Goal: Find specific page/section: Find specific page/section

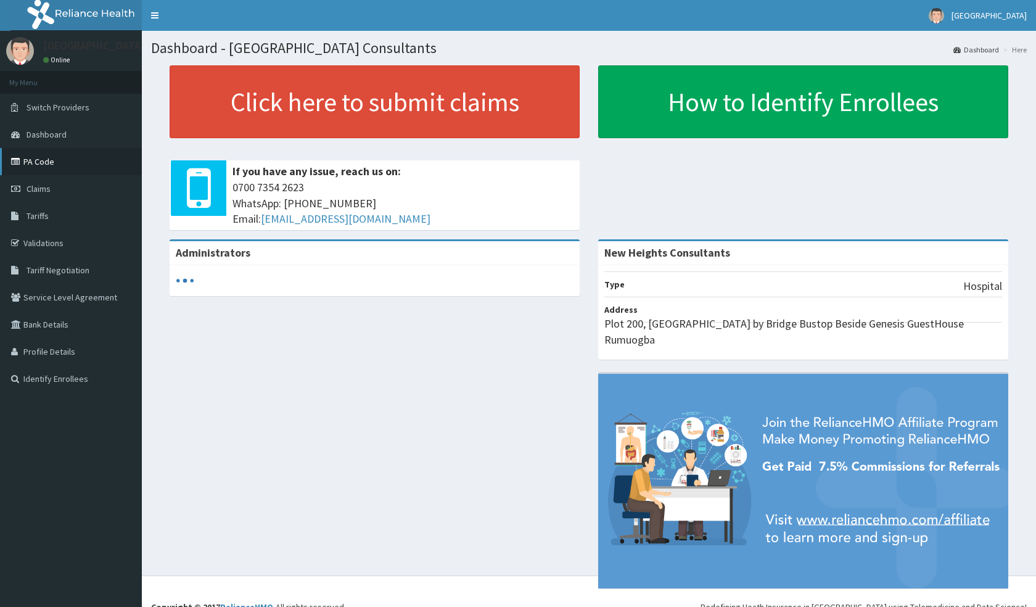
click at [59, 164] on link "PA Code" at bounding box center [71, 161] width 142 height 27
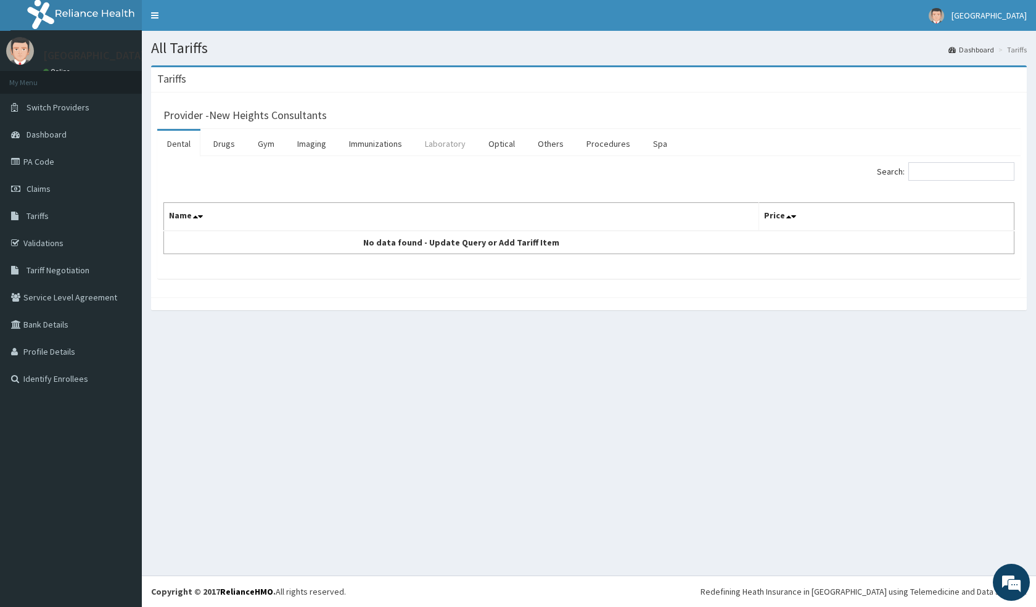
click at [448, 144] on link "Laboratory" at bounding box center [445, 144] width 60 height 26
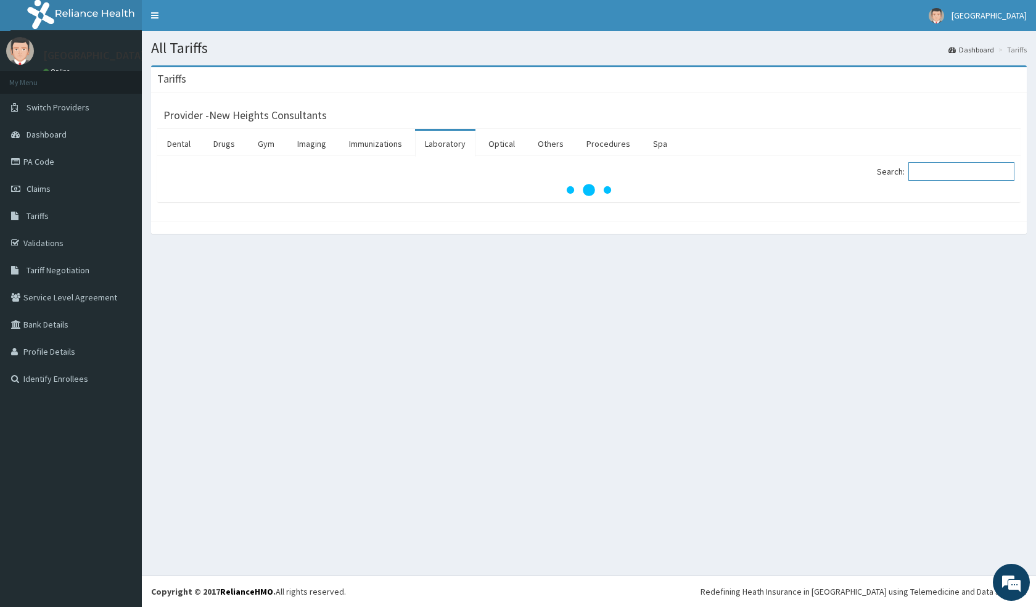
click at [953, 174] on input "Search:" at bounding box center [962, 171] width 106 height 19
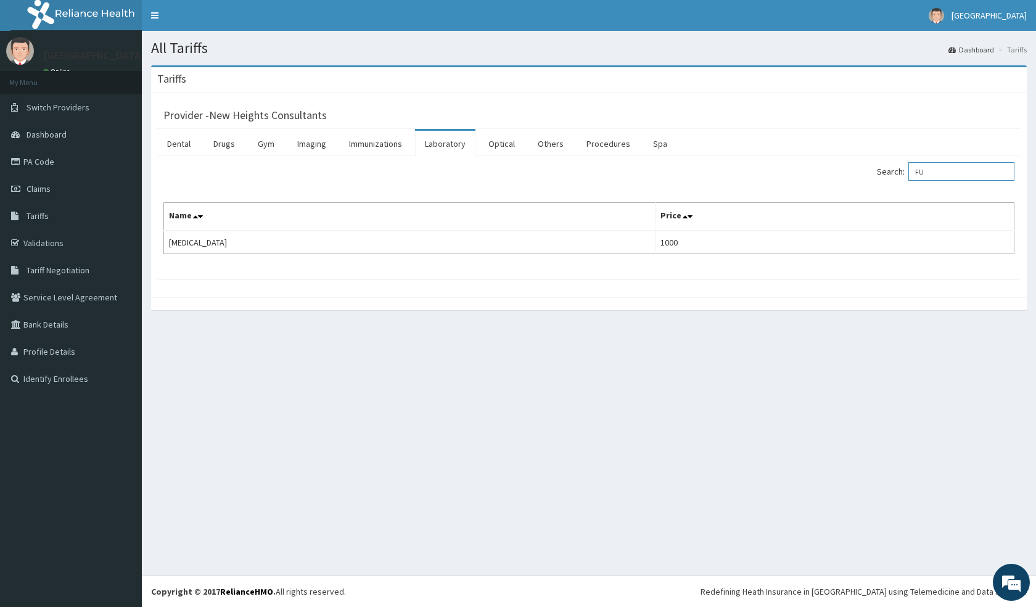
type input "F"
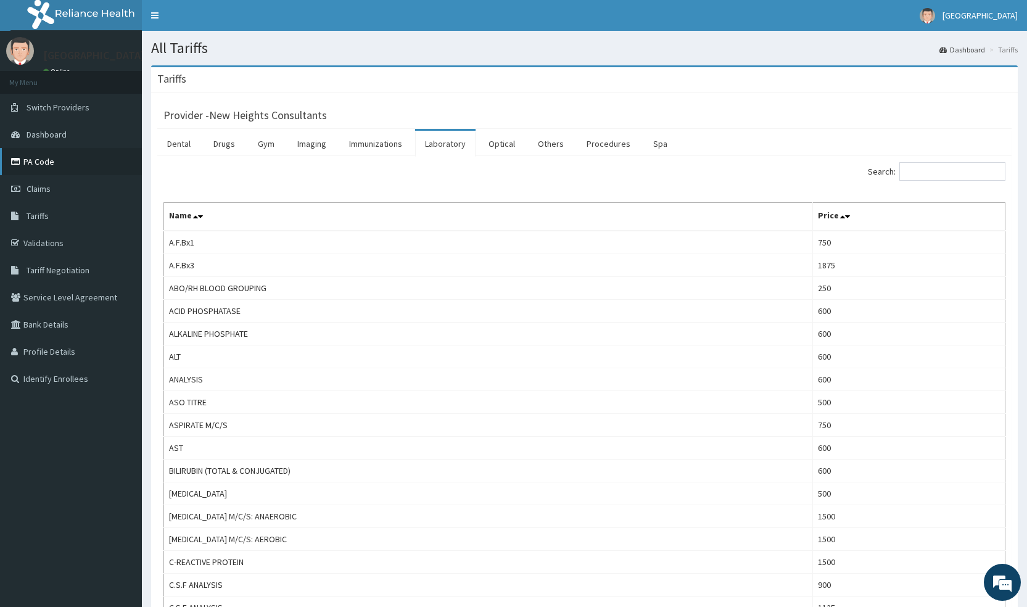
click at [38, 165] on link "PA Code" at bounding box center [71, 161] width 142 height 27
